Goal: Complete application form

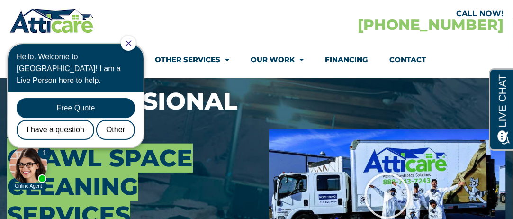
scroll to position [95, 0]
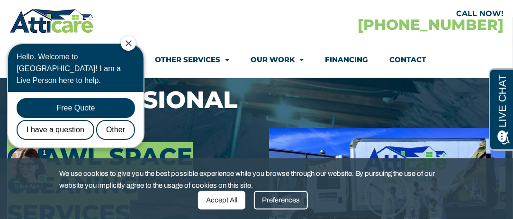
drag, startPoint x: 133, startPoint y: 42, endPoint x: 140, endPoint y: 78, distance: 36.1
click at [132, 42] on icon "Close Chat" at bounding box center [128, 43] width 6 height 6
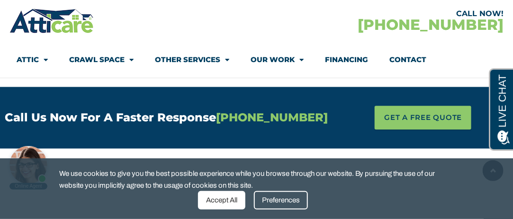
scroll to position [663, 0]
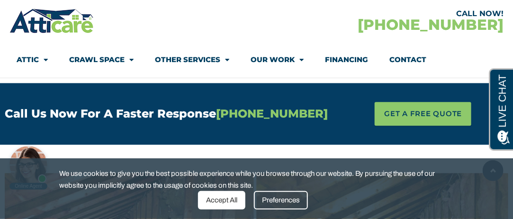
click at [435, 71] on ul "Attic Attic Cleaning Rodent Proofing Air Sealing Insulation Whole House Fan Air…" at bounding box center [227, 60] width 421 height 22
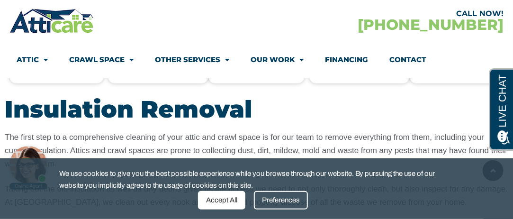
scroll to position [1137, 0]
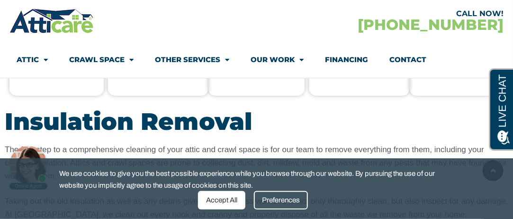
click at [262, 203] on div "Preferences" at bounding box center [281, 200] width 54 height 18
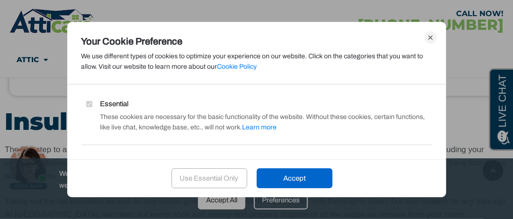
drag, startPoint x: 288, startPoint y: 180, endPoint x: 385, endPoint y: 202, distance: 99.9
click at [401, 207] on div "Your Cookie Preference We use different types of cookies to optimize your exper…" at bounding box center [256, 109] width 513 height 219
click at [203, 179] on div "Use Essential Only" at bounding box center [209, 178] width 76 height 20
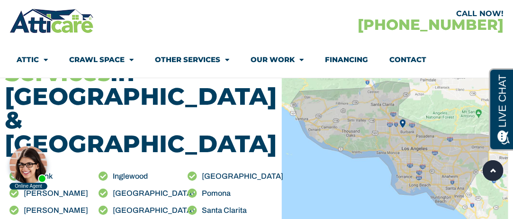
scroll to position [2178, 0]
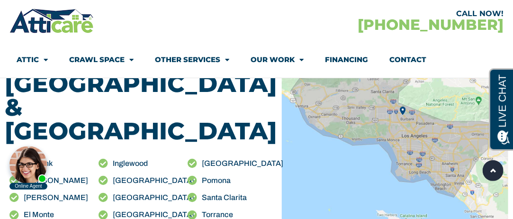
click at [400, 58] on link "Contact" at bounding box center [407, 60] width 37 height 22
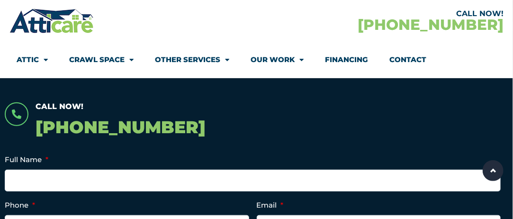
scroll to position [189, 0]
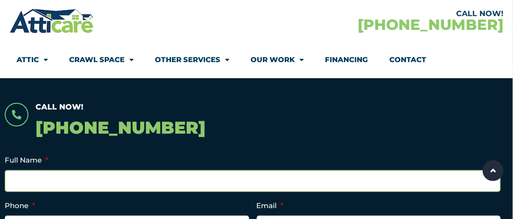
click at [42, 188] on input "Full Name *" at bounding box center [253, 181] width 496 height 22
type input "Diane Moseberry"
type input "3105689944"
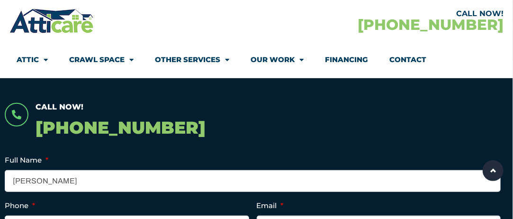
type input "melissa.moseberry@anthem.com"
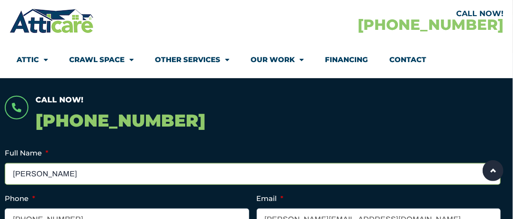
scroll to position [284, 0]
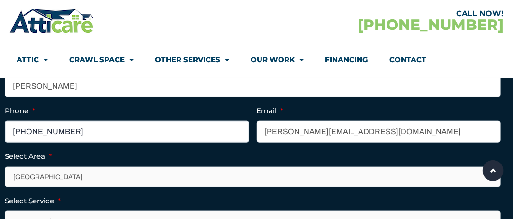
click at [78, 143] on input "(310) 568-9944" at bounding box center [127, 132] width 244 height 22
drag, startPoint x: 75, startPoint y: 144, endPoint x: 53, endPoint y: 157, distance: 25.3
click at [53, 157] on ul "Full Name * Diane Moseberry Phone * (310) 568-9944 Email * melissa.moseberry@an…" at bounding box center [256, 189] width 503 height 261
click at [79, 143] on input "(310) 568-9944" at bounding box center [127, 132] width 244 height 22
type input "(213) 880-2383"
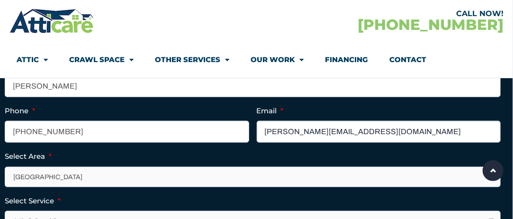
click at [321, 143] on input "melissa.moseberry@anthem.com" at bounding box center [379, 132] width 244 height 22
type input "dianemose79@gmail.com"
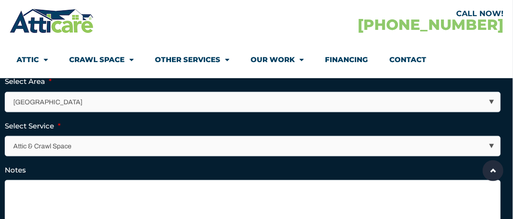
scroll to position [379, 0]
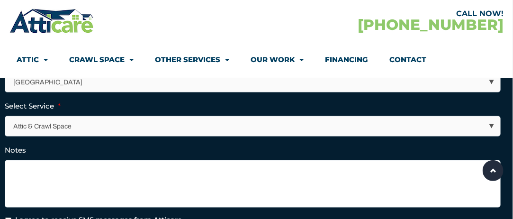
click at [493, 134] on select "Attic & Crawl Space Insulation Roofing Solar Energy Other Services" at bounding box center [253, 125] width 495 height 19
click at [6, 124] on select "Attic & Crawl Space Insulation Roofing Solar Energy Other Services" at bounding box center [253, 125] width 495 height 19
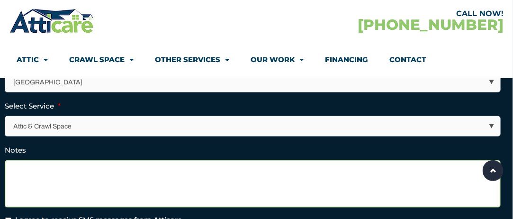
click at [37, 177] on textarea "Notes" at bounding box center [253, 183] width 496 height 47
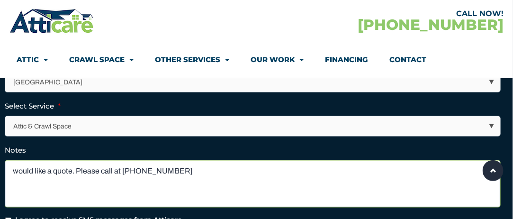
click at [150, 179] on textarea "would like a quote. Please call at 213-8802383" at bounding box center [253, 183] width 496 height 47
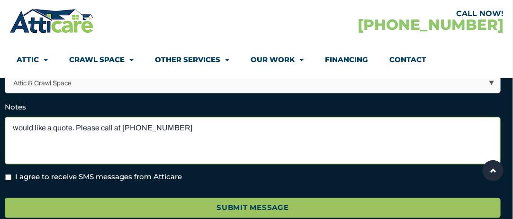
scroll to position [474, 0]
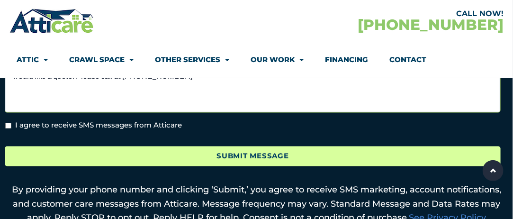
type textarea "would like a quote. Please call at 213-880-2383"
click at [236, 167] on input "Submit Message" at bounding box center [253, 156] width 496 height 20
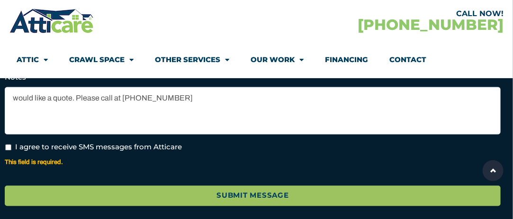
scroll to position [493, 0]
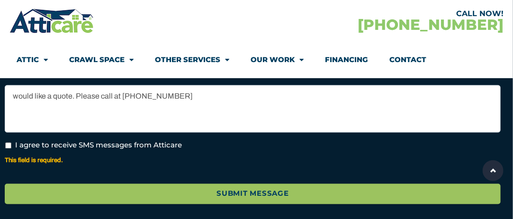
click at [9, 149] on input "I agree to receive SMS messages from Atticare" at bounding box center [8, 146] width 6 height 6
checkbox input "true"
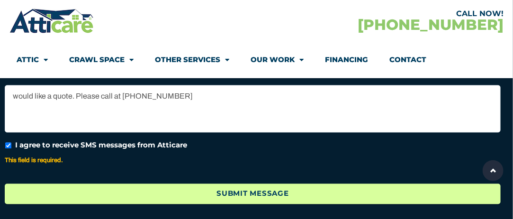
click at [264, 197] on input "Submit Message" at bounding box center [253, 194] width 496 height 20
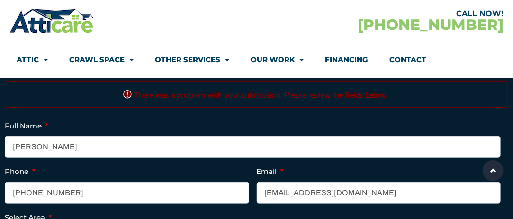
scroll to position [256, 0]
